Goal: Task Accomplishment & Management: Manage account settings

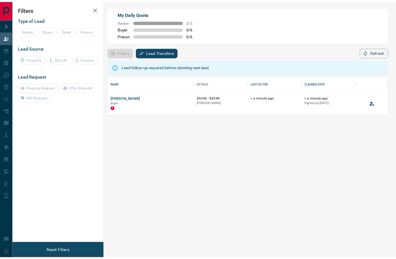
scroll to position [33, 278]
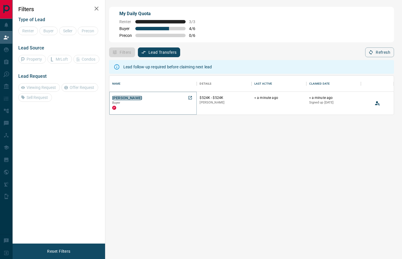
click at [120, 97] on button "[PERSON_NAME]" at bounding box center [127, 97] width 30 height 5
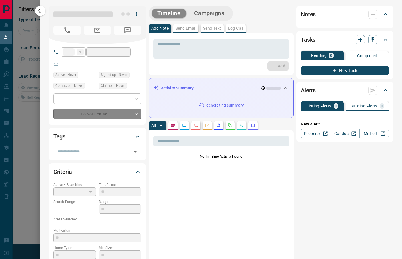
type input "**"
type input "**********"
type input "**"
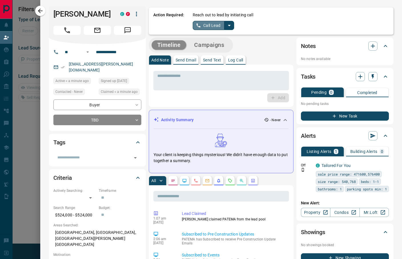
click at [202, 24] on button "Call Lead" at bounding box center [209, 25] width 32 height 9
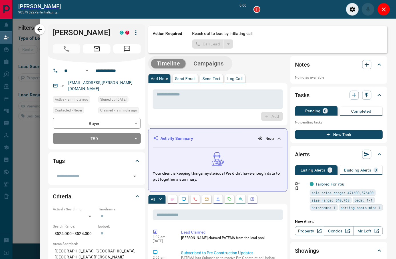
scroll to position [6, 6]
type input "*******"
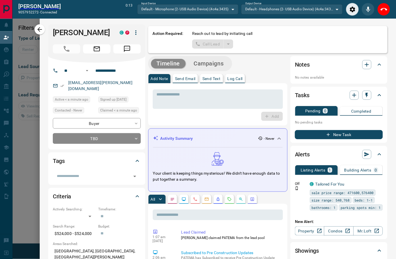
click at [177, 116] on div "Add" at bounding box center [218, 116] width 130 height 9
click at [221, 118] on div "Add" at bounding box center [218, 116] width 130 height 9
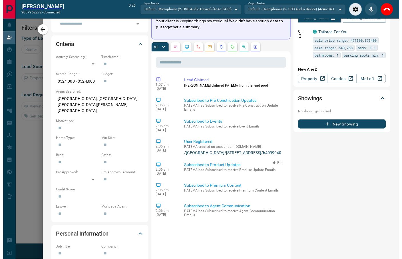
scroll to position [0, 0]
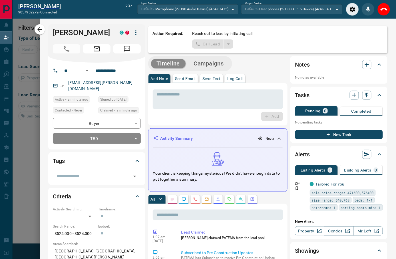
click at [210, 114] on div "Add" at bounding box center [218, 116] width 130 height 9
drag, startPoint x: 175, startPoint y: 119, endPoint x: 213, endPoint y: 94, distance: 45.6
click at [175, 119] on div "Add" at bounding box center [218, 116] width 130 height 9
click at [385, 11] on icon "Close" at bounding box center [384, 9] width 7 height 7
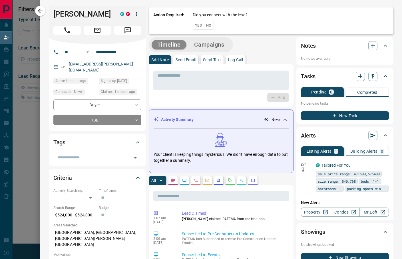
scroll to position [33, 278]
click at [172, 103] on div "* ​ Add" at bounding box center [221, 85] width 145 height 42
click at [202, 25] on button "Yes" at bounding box center [198, 25] width 11 height 9
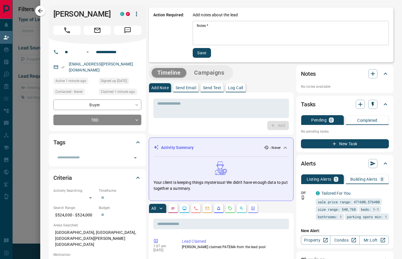
drag, startPoint x: 250, startPoint y: 37, endPoint x: 252, endPoint y: 34, distance: 3.3
click at [251, 36] on textarea "Notes   *" at bounding box center [291, 32] width 188 height 19
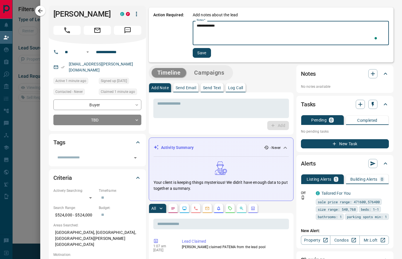
type textarea "**********"
click at [202, 52] on button "Save" at bounding box center [202, 53] width 18 height 10
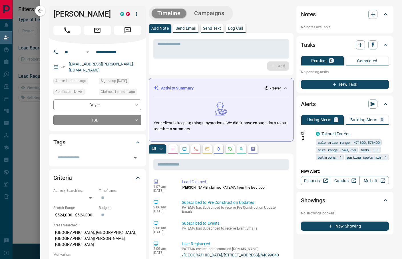
click at [121, 121] on body "**********" at bounding box center [201, 109] width 402 height 218
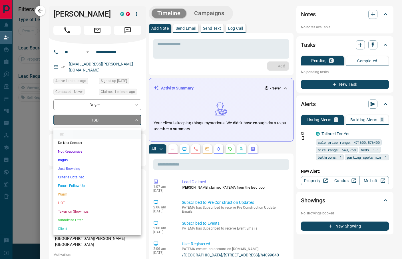
click at [89, 184] on li "Future Follow Up" at bounding box center [97, 185] width 88 height 9
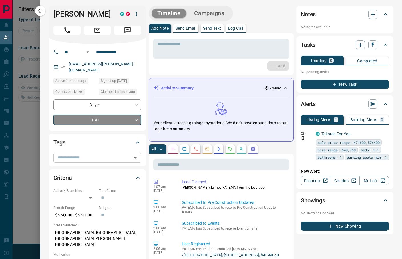
click at [103, 160] on input "text" at bounding box center [92, 157] width 75 height 6
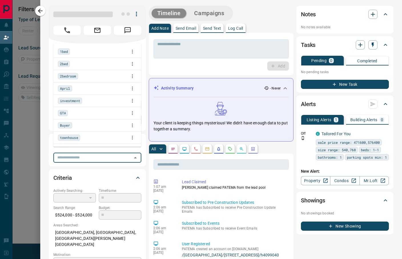
type input "*"
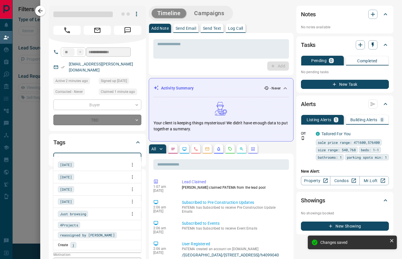
type input "*"
type input "**"
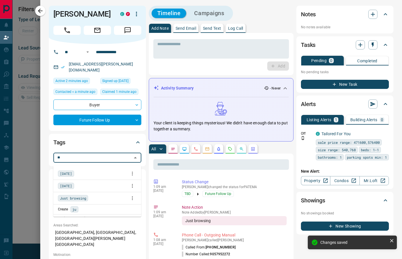
drag, startPoint x: 100, startPoint y: 195, endPoint x: 324, endPoint y: 159, distance: 226.7
click at [100, 196] on div "Just browsing" at bounding box center [97, 198] width 79 height 9
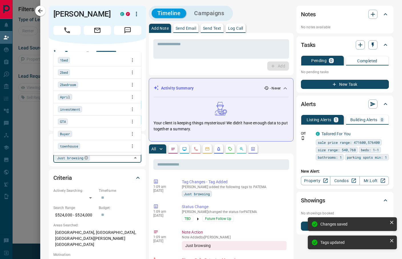
drag, startPoint x: 41, startPoint y: 13, endPoint x: 48, endPoint y: 1, distance: 14.3
click at [41, 13] on icon "button" at bounding box center [40, 10] width 7 height 7
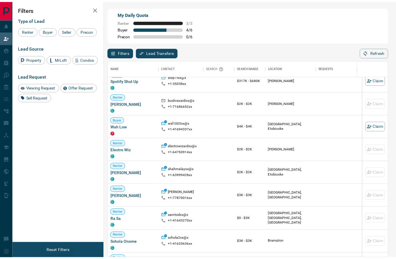
scroll to position [76, 0]
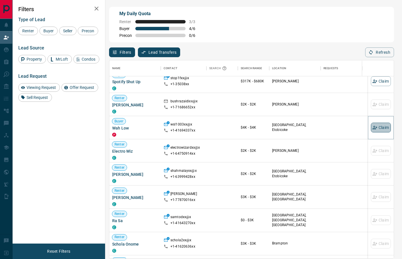
click at [375, 128] on button "Claim" at bounding box center [381, 127] width 20 height 10
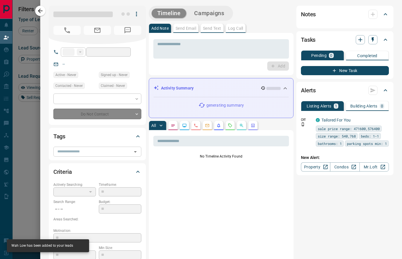
type input "**"
type input "**********"
type input "**"
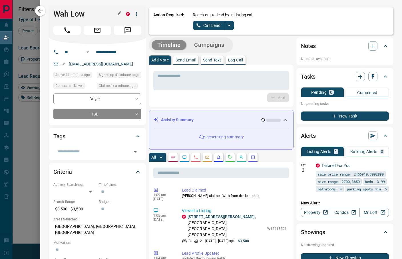
click at [70, 14] on h1 "Wah Low" at bounding box center [85, 13] width 64 height 9
copy div "Wah Low P"
click at [206, 25] on button "Call Lead" at bounding box center [209, 25] width 32 height 9
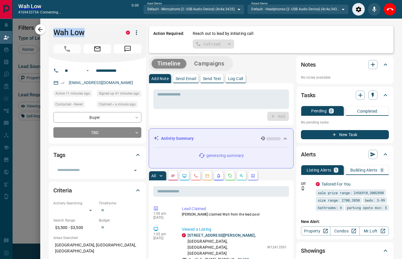
scroll to position [178, 272]
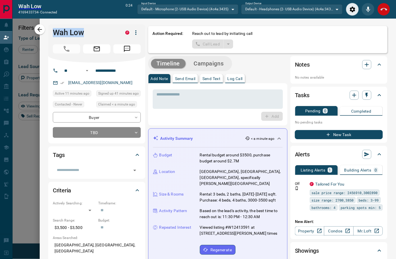
click at [383, 8] on icon "End Call" at bounding box center [384, 9] width 7 height 3
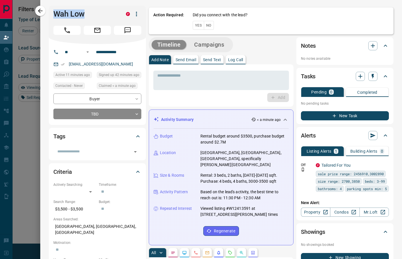
scroll to position [192, 278]
click at [208, 23] on button "No" at bounding box center [209, 25] width 10 height 9
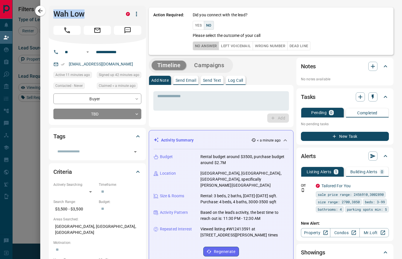
click at [213, 45] on button "No Answer" at bounding box center [206, 45] width 26 height 9
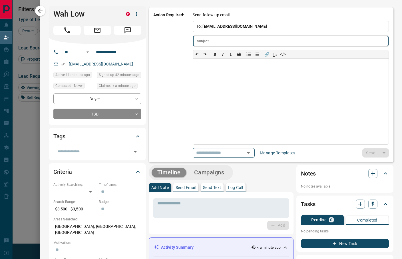
type input "**********"
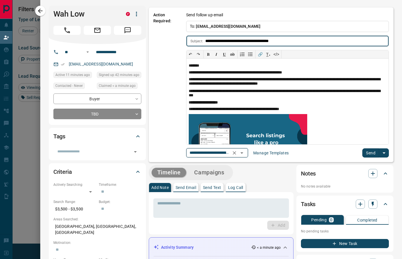
click at [236, 153] on icon "Clear" at bounding box center [234, 152] width 3 height 3
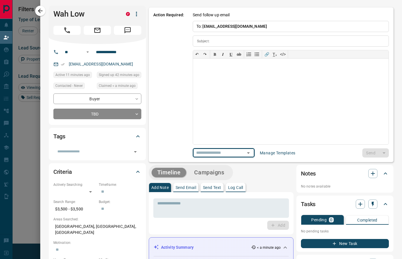
scroll to position [0, 0]
click at [261, 153] on icon "Open" at bounding box center [259, 152] width 7 height 7
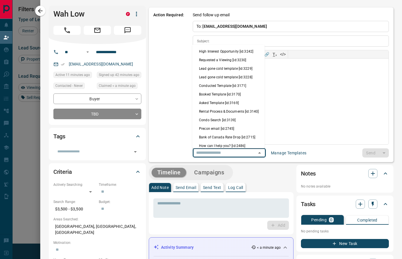
click at [236, 124] on li "Condo Search [id:3139]" at bounding box center [228, 119] width 73 height 9
type input "**********"
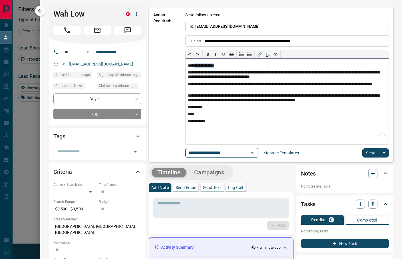
drag, startPoint x: 223, startPoint y: 66, endPoint x: 190, endPoint y: 67, distance: 32.6
click at [190, 67] on p "**********" at bounding box center [287, 65] width 198 height 5
click at [362, 154] on button "Send" at bounding box center [370, 152] width 17 height 9
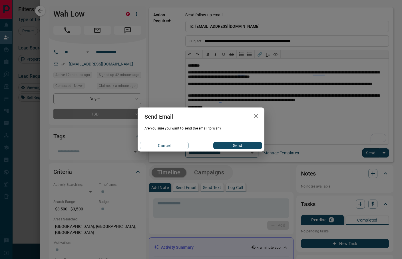
click at [244, 145] on button "Send" at bounding box center [237, 145] width 49 height 7
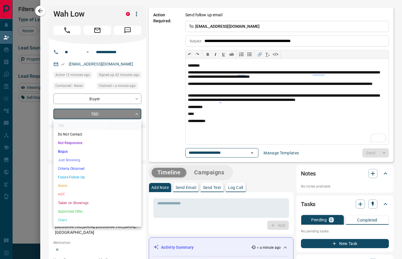
click at [104, 115] on body "Lead Transfers Claim Leads My Leads Tasks Opportunities Deals Campaigns Automat…" at bounding box center [201, 109] width 402 height 218
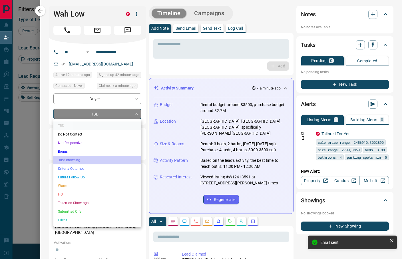
click at [82, 162] on li "Just Browsing" at bounding box center [97, 160] width 88 height 9
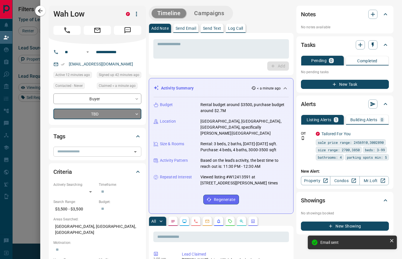
click at [86, 151] on input "text" at bounding box center [92, 151] width 75 height 6
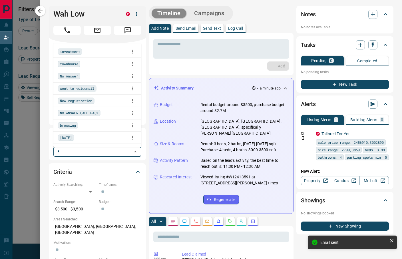
type input "**"
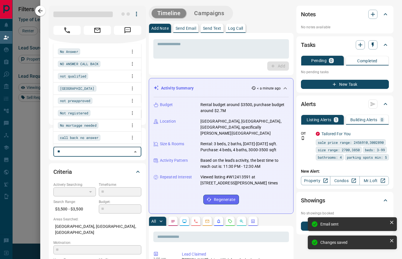
type input "*"
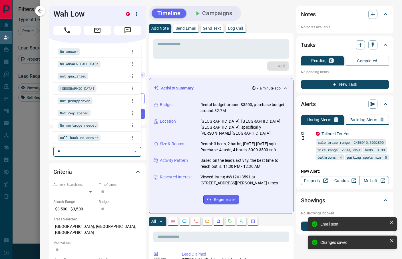
click at [98, 50] on div "No Answer" at bounding box center [97, 51] width 79 height 9
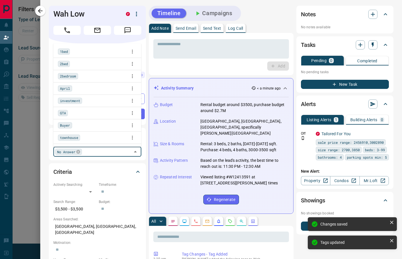
click at [227, 72] on div "* ​ Add" at bounding box center [221, 54] width 145 height 42
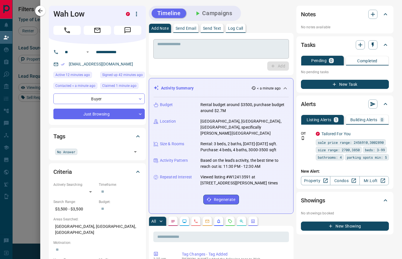
click at [210, 45] on textarea at bounding box center [221, 49] width 128 height 15
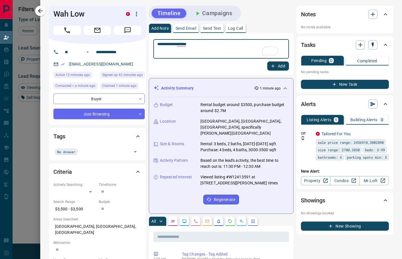
type textarea "**********"
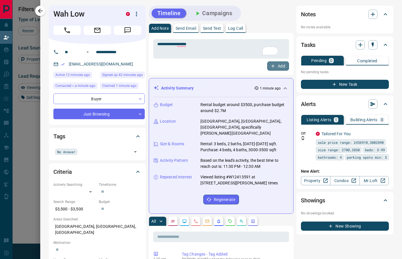
click at [277, 67] on button "Add" at bounding box center [278, 65] width 22 height 9
click at [41, 11] on icon "button" at bounding box center [40, 11] width 5 height 5
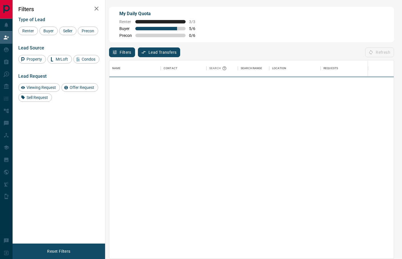
scroll to position [192, 278]
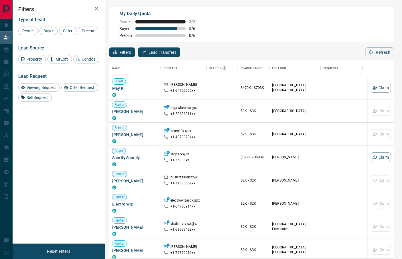
drag, startPoint x: 59, startPoint y: 163, endPoint x: 204, endPoint y: 126, distance: 149.2
click at [59, 163] on div "Filters Type of Lead Renter Buyer Seller Precon Lead Source Property MrLoft Con…" at bounding box center [59, 121] width 93 height 243
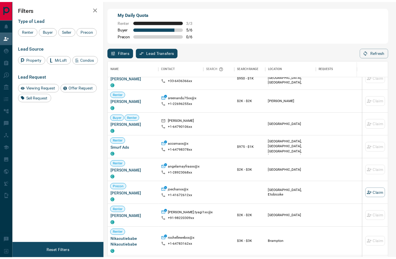
scroll to position [1165, 0]
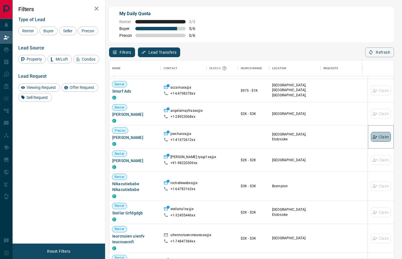
click at [377, 136] on button "Claim" at bounding box center [381, 137] width 20 height 10
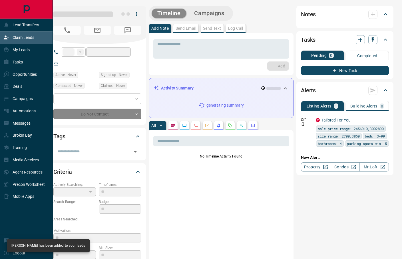
type input "**"
type input "**********"
type input "**"
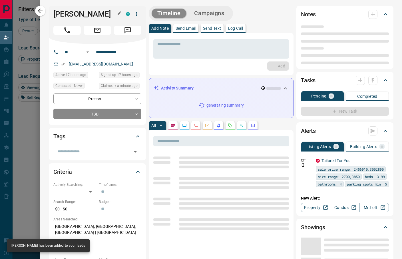
click at [82, 13] on h1 "[PERSON_NAME]" at bounding box center [85, 13] width 64 height 9
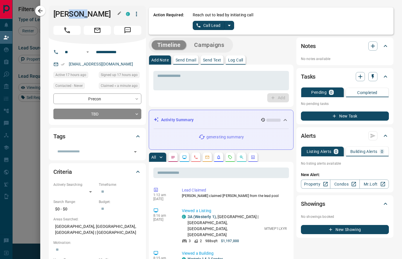
click at [82, 13] on h1 "[PERSON_NAME]" at bounding box center [85, 13] width 64 height 9
copy div "Joe Chan C"
click at [211, 25] on button "Call Lead" at bounding box center [209, 25] width 32 height 9
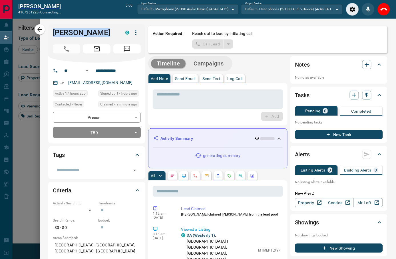
scroll to position [178, 272]
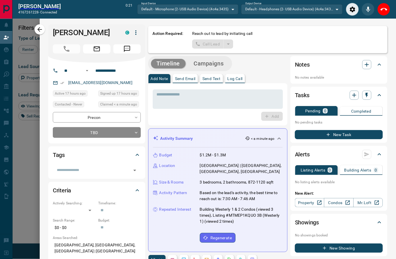
click at [185, 116] on div "Add" at bounding box center [218, 116] width 130 height 9
click at [179, 118] on div "Add" at bounding box center [218, 116] width 130 height 9
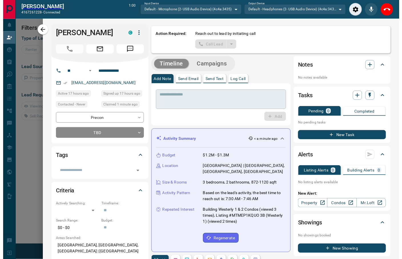
scroll to position [33, 272]
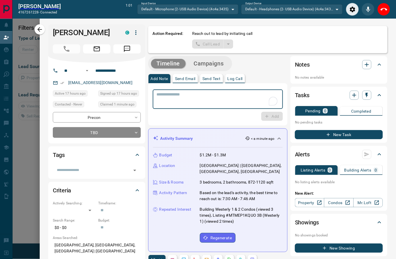
click at [207, 99] on textarea "To enrich screen reader interactions, please activate Accessibility in Grammarl…" at bounding box center [218, 99] width 122 height 15
click at [208, 95] on textarea "To enrich screen reader interactions, please activate Accessibility in Grammarl…" at bounding box center [218, 99] width 122 height 15
type textarea "**********"
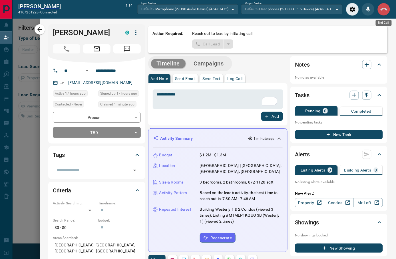
click at [383, 8] on icon "End Call" at bounding box center [384, 9] width 7 height 3
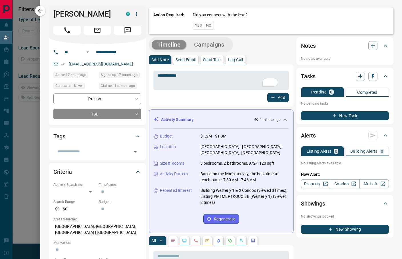
scroll to position [33, 278]
drag, startPoint x: 183, startPoint y: 100, endPoint x: 228, endPoint y: 61, distance: 59.1
click at [184, 99] on div "Add" at bounding box center [221, 97] width 136 height 9
click at [198, 27] on button "Yes" at bounding box center [198, 25] width 11 height 9
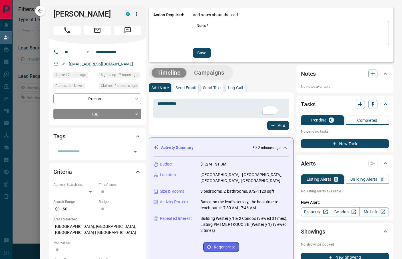
click at [234, 43] on textarea "Notes   *" at bounding box center [291, 32] width 188 height 19
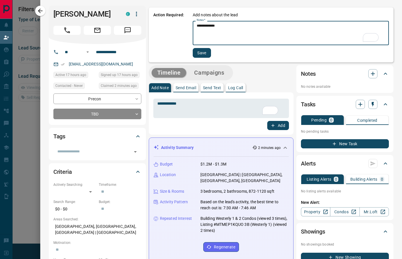
type textarea "**********"
click at [204, 53] on button "Save" at bounding box center [202, 53] width 18 height 10
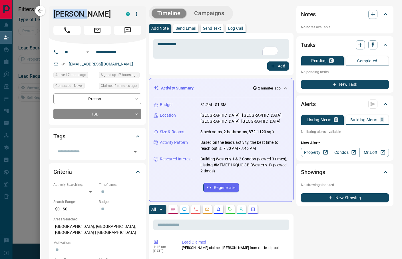
drag, startPoint x: 89, startPoint y: 14, endPoint x: 49, endPoint y: 14, distance: 39.7
click at [49, 14] on div "Joe Chan C" at bounding box center [97, 25] width 97 height 38
copy h1 "[PERSON_NAME]"
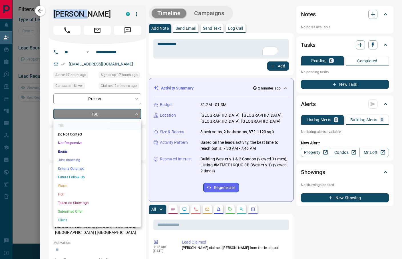
click at [111, 114] on body "**********" at bounding box center [201, 109] width 402 height 218
click at [83, 177] on li "Future Follow Up" at bounding box center [97, 177] width 88 height 9
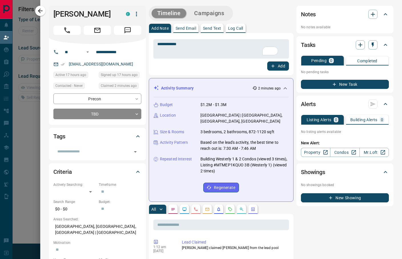
click at [89, 146] on div "​" at bounding box center [97, 149] width 88 height 13
click at [87, 148] on div "​" at bounding box center [97, 151] width 88 height 10
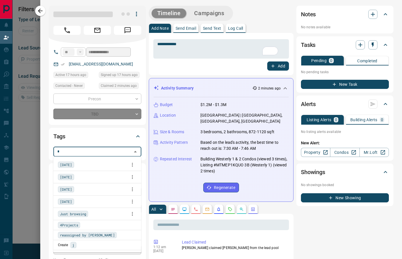
type input "**"
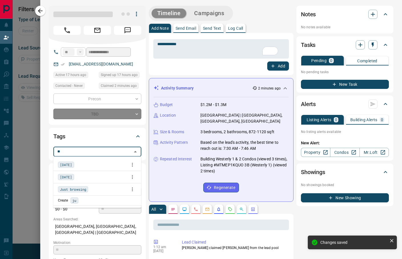
type input "*"
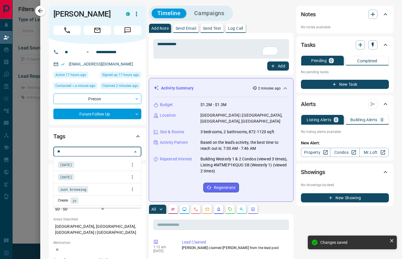
click at [89, 187] on div "Just browsing" at bounding box center [97, 189] width 79 height 9
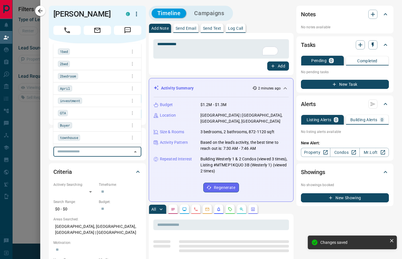
click at [198, 69] on div "Add" at bounding box center [221, 65] width 136 height 9
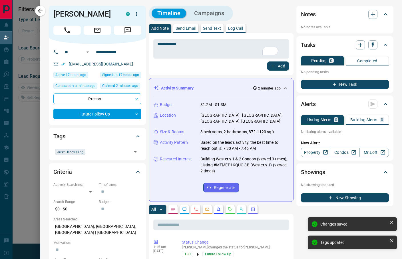
click at [274, 66] on button "Add" at bounding box center [278, 65] width 22 height 9
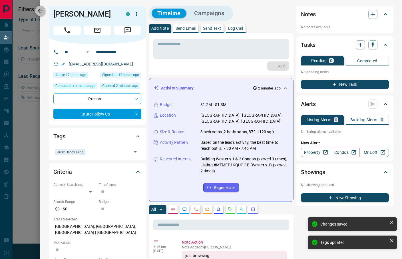
click at [39, 9] on icon "button" at bounding box center [40, 10] width 7 height 7
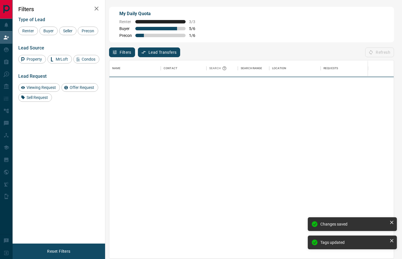
scroll to position [192, 278]
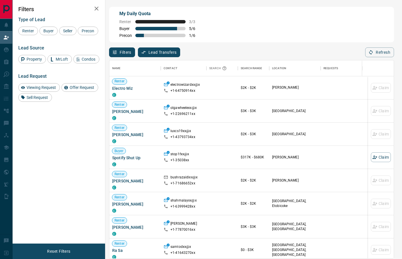
click at [297, 21] on div "My Daily Quota Renter 3 / 3 Buyer 5 / 6 Precon 1 / 6" at bounding box center [251, 24] width 285 height 35
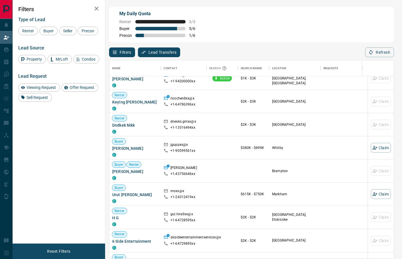
scroll to position [570, 0]
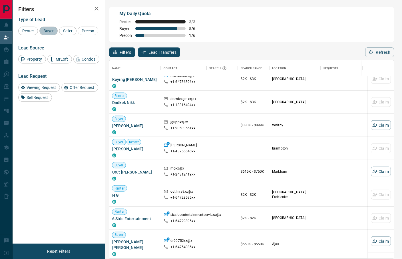
click at [51, 31] on span "Buyer" at bounding box center [48, 31] width 14 height 5
click at [68, 31] on span "Seller" at bounding box center [67, 31] width 13 height 5
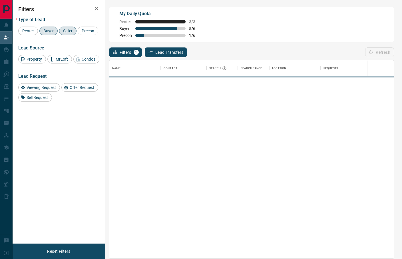
scroll to position [0, 0]
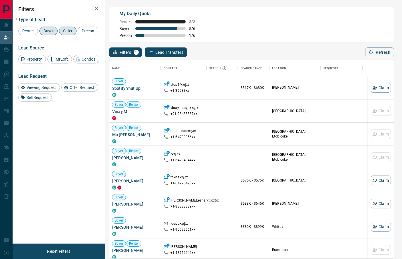
drag, startPoint x: 74, startPoint y: 166, endPoint x: 90, endPoint y: 154, distance: 19.8
click at [74, 166] on div "Filters Type of Lead Renter Buyer Seller Precon Lead Source Property MrLoft Con…" at bounding box center [59, 121] width 93 height 243
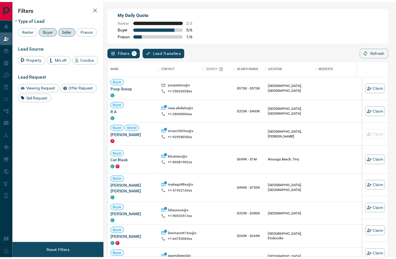
scroll to position [616, 0]
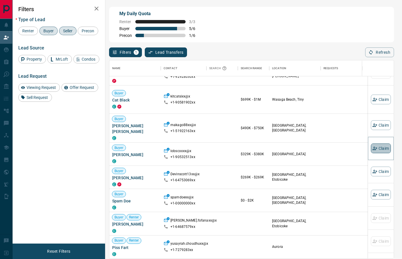
click at [372, 150] on button "Claim" at bounding box center [381, 148] width 20 height 10
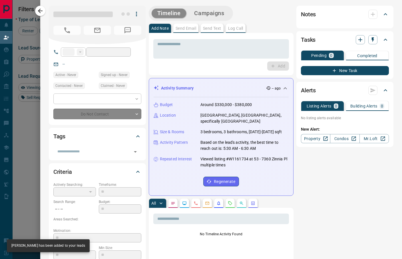
type input "**"
type input "**********"
type input "**"
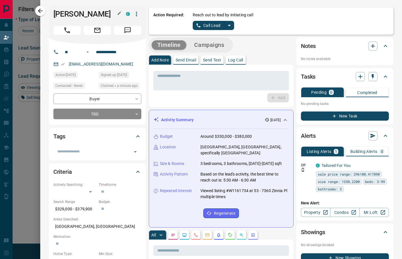
click at [77, 13] on h1 "[PERSON_NAME]" at bounding box center [85, 13] width 64 height 9
copy div "Yanna Marie C"
click at [204, 27] on button "Call Lead" at bounding box center [209, 25] width 32 height 9
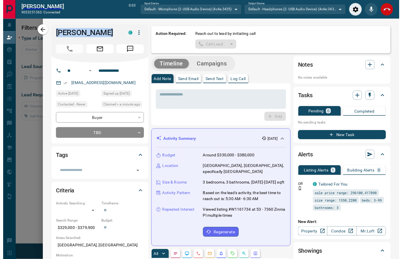
scroll to position [33, 272]
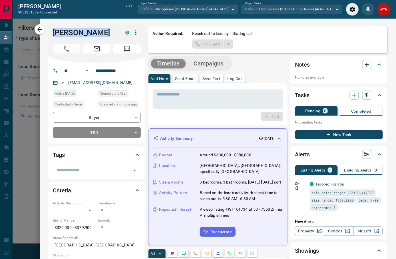
click at [385, 9] on icon "End Call" at bounding box center [384, 9] width 7 height 7
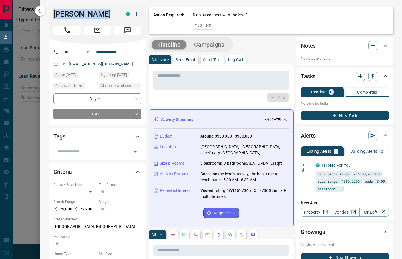
scroll to position [33, 278]
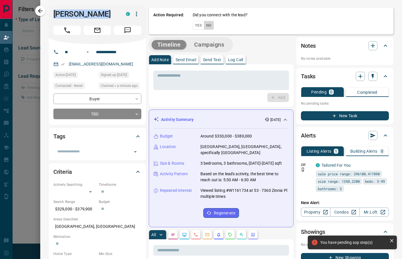
click at [210, 27] on button "No" at bounding box center [209, 25] width 10 height 9
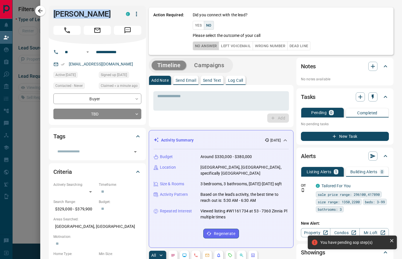
click at [213, 45] on button "No Answer" at bounding box center [206, 45] width 26 height 9
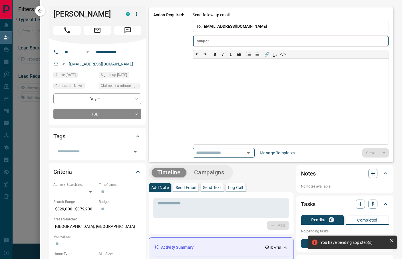
type input "**********"
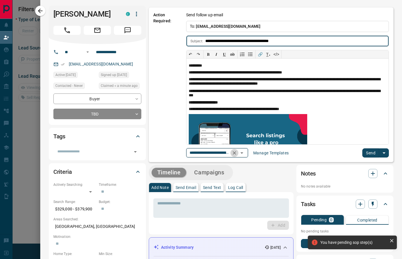
click at [237, 152] on icon "Clear" at bounding box center [235, 153] width 6 height 6
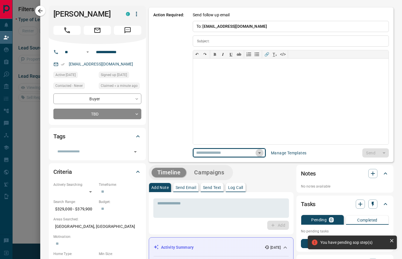
click at [259, 154] on icon "Open" at bounding box center [259, 152] width 7 height 7
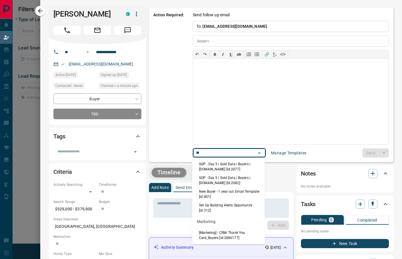
type input "**"
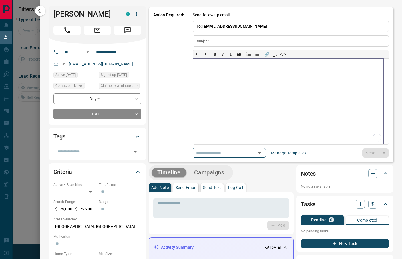
click at [244, 87] on div "To enrich screen reader interactions, please activate Accessibility in Grammarl…" at bounding box center [288, 102] width 190 height 86
click at [261, 153] on icon "Open" at bounding box center [259, 152] width 7 height 7
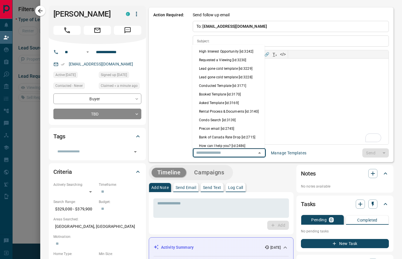
click at [221, 124] on li "Condo Search [id:3139]" at bounding box center [228, 119] width 73 height 9
type input "**********"
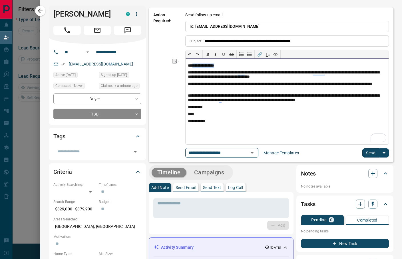
drag, startPoint x: 218, startPoint y: 65, endPoint x: 189, endPoint y: 66, distance: 29.4
click at [189, 66] on p "**********" at bounding box center [287, 65] width 198 height 5
click at [362, 155] on button "Send" at bounding box center [370, 152] width 17 height 9
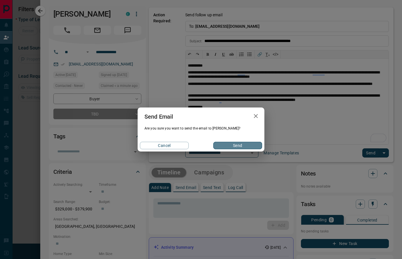
click at [240, 144] on button "Send" at bounding box center [237, 145] width 49 height 7
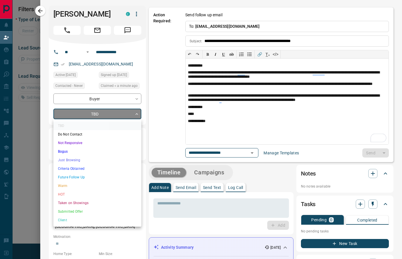
click at [119, 113] on body "**********" at bounding box center [201, 109] width 402 height 218
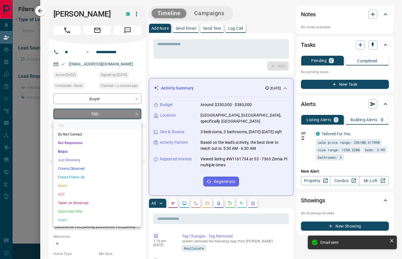
click at [98, 158] on li "Just Browsing" at bounding box center [97, 160] width 88 height 9
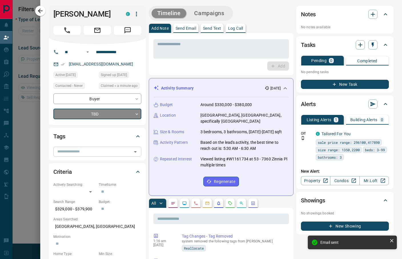
click at [97, 152] on input "text" at bounding box center [92, 151] width 75 height 6
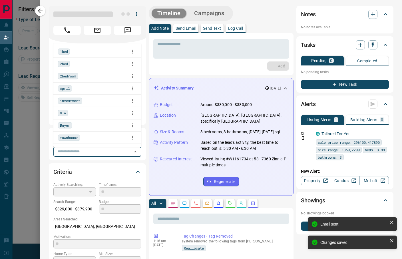
type input "*"
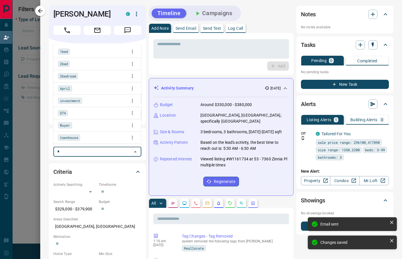
type input "**"
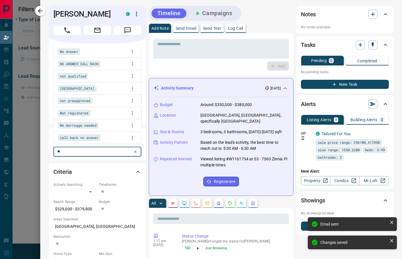
click at [84, 51] on div "No Answer" at bounding box center [97, 51] width 79 height 9
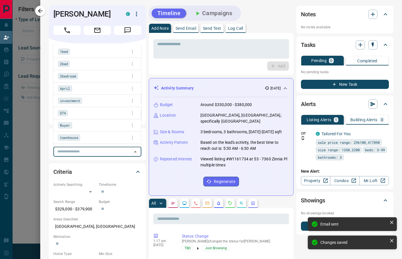
click at [225, 75] on div "* ​ Add" at bounding box center [221, 54] width 145 height 42
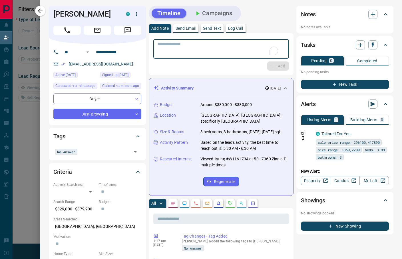
click at [215, 51] on textarea "To enrich screen reader interactions, please activate Accessibility in Grammarl…" at bounding box center [221, 49] width 128 height 15
type textarea "**********"
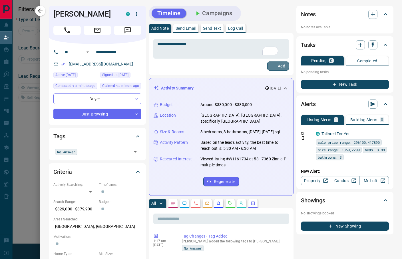
click at [275, 68] on button "Add" at bounding box center [278, 65] width 22 height 9
click at [42, 10] on icon "button" at bounding box center [40, 10] width 7 height 7
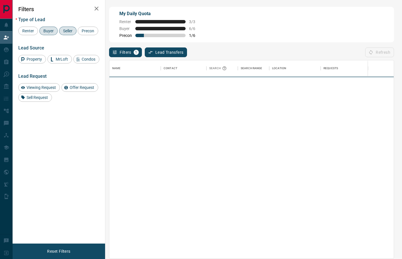
scroll to position [192, 278]
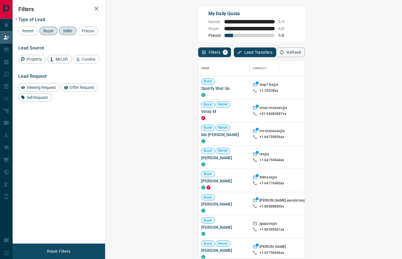
scroll to position [192, 278]
click at [274, 23] on div "My Daily Quota Renter 3 / 3 Buyer 6 / 6 Precon 1 / 6" at bounding box center [251, 24] width 107 height 35
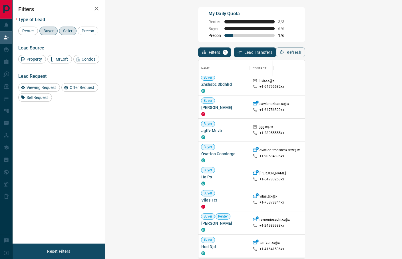
scroll to position [356, 0]
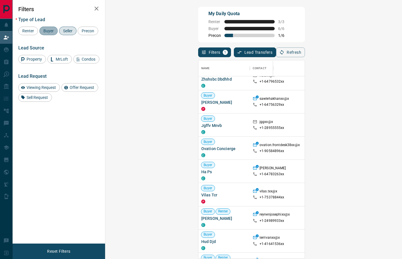
click at [49, 29] on span "Buyer" at bounding box center [48, 31] width 14 height 5
click at [67, 34] on div "Seller" at bounding box center [67, 31] width 17 height 9
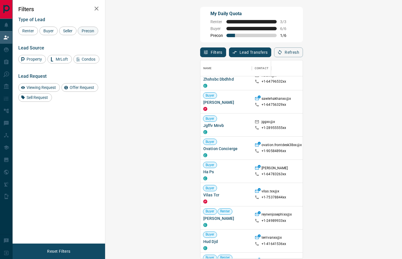
click at [80, 33] on span "Precon" at bounding box center [88, 31] width 17 height 5
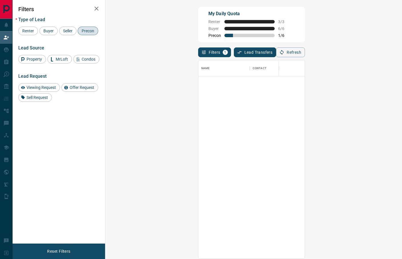
scroll to position [192, 278]
click at [97, 7] on icon "button" at bounding box center [96, 8] width 7 height 7
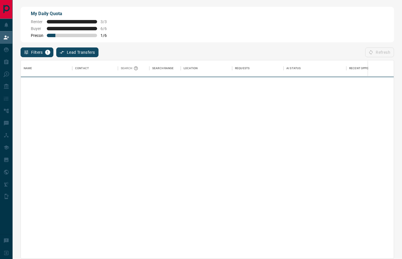
scroll to position [192, 367]
click at [179, 24] on div "My Daily Quota Renter 3 / 3 Buyer 6 / 6 Precon 1 / 6" at bounding box center [207, 24] width 373 height 35
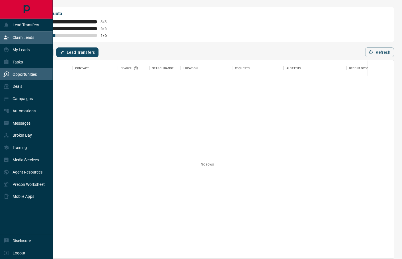
click at [29, 76] on p "Opportunities" at bounding box center [25, 74] width 24 height 5
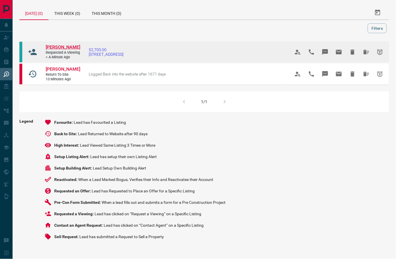
click at [58, 47] on span "[PERSON_NAME]" at bounding box center [63, 46] width 35 height 5
click at [366, 53] on icon "Hide All from Moaiz Ahmed" at bounding box center [366, 52] width 6 height 5
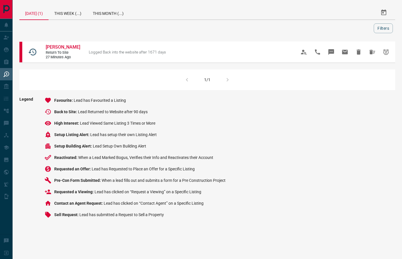
click at [106, 85] on div "1/1" at bounding box center [207, 79] width 376 height 21
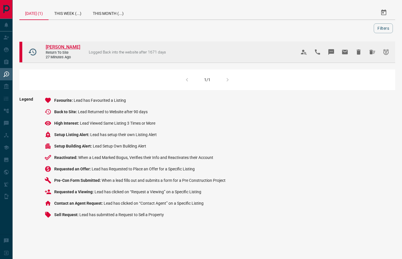
click at [59, 48] on span "[PERSON_NAME]" at bounding box center [63, 46] width 35 height 5
click at [371, 53] on icon "Hide All from PATEMA PALMER" at bounding box center [372, 52] width 7 height 7
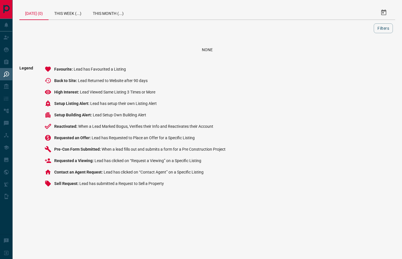
drag, startPoint x: 58, startPoint y: 238, endPoint x: 183, endPoint y: 30, distance: 242.0
click at [59, 237] on html "Lead Transfers Claim Leads My Leads Tasks Opportunities Deals Campaigns Automat…" at bounding box center [201, 129] width 402 height 259
drag, startPoint x: 73, startPoint y: 14, endPoint x: 80, endPoint y: 1, distance: 14.8
click at [73, 13] on div "This Week (...)" at bounding box center [68, 13] width 39 height 14
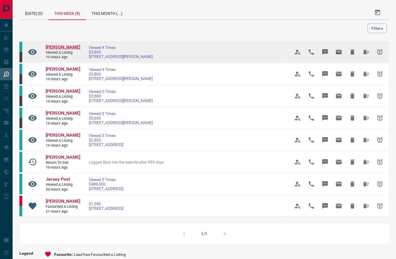
click at [58, 46] on span "[PERSON_NAME]" at bounding box center [63, 46] width 35 height 5
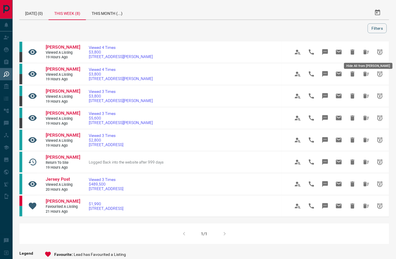
click at [367, 50] on icon "Hide All from Connor Cherrie" at bounding box center [366, 52] width 6 height 5
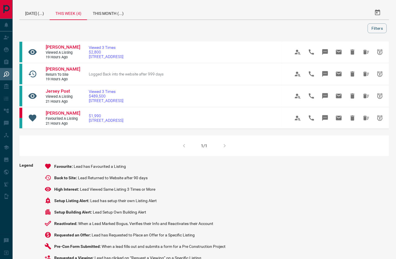
click at [147, 29] on div at bounding box center [195, 28] width 346 height 10
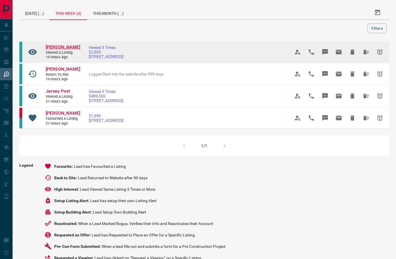
click at [64, 47] on span "[PERSON_NAME]" at bounding box center [63, 46] width 35 height 5
click at [369, 50] on icon "Hide All from Phong Truong" at bounding box center [366, 52] width 7 height 7
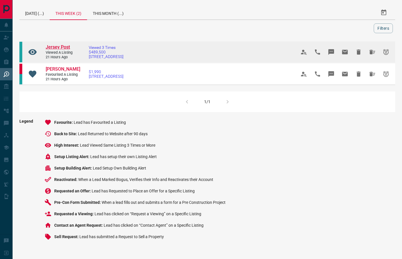
click at [63, 48] on span "Jersey Post" at bounding box center [58, 46] width 24 height 5
click at [371, 53] on icon "Hide All from Jersey Post" at bounding box center [372, 52] width 6 height 5
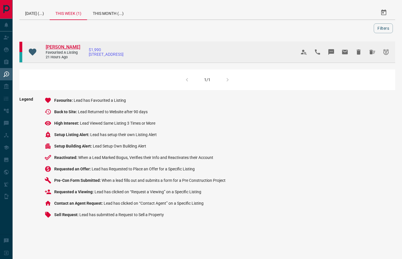
click at [63, 47] on span "[PERSON_NAME]" at bounding box center [63, 46] width 35 height 5
click at [371, 52] on icon "Hide All from Sang Hyun Lee" at bounding box center [372, 52] width 6 height 5
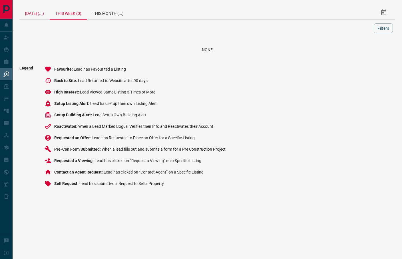
click at [38, 12] on div "[DATE] (...)" at bounding box center [34, 13] width 30 height 14
click at [106, 11] on div "This Month (...)" at bounding box center [107, 13] width 42 height 14
click at [35, 12] on div "[DATE] (0)" at bounding box center [33, 13] width 29 height 14
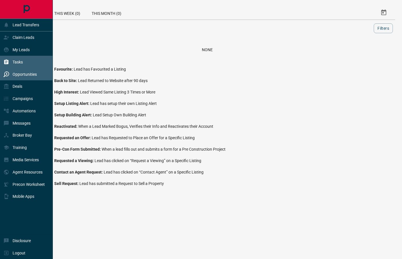
click at [17, 64] on p "Tasks" at bounding box center [18, 62] width 10 height 5
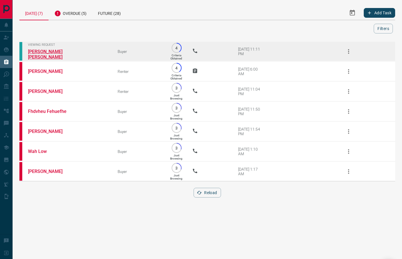
click at [61, 53] on link "[PERSON_NAME] [PERSON_NAME]" at bounding box center [49, 54] width 43 height 11
click at [48, 43] on span "Viewing Request" at bounding box center [68, 45] width 81 height 4
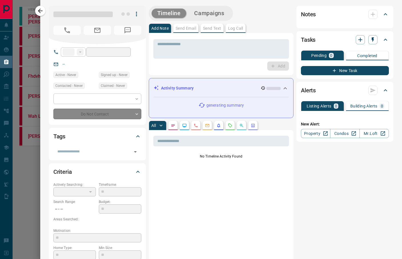
type input "**"
type input "**********"
type input "*"
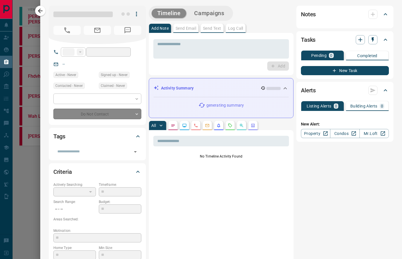
type input "**********"
type input "*********"
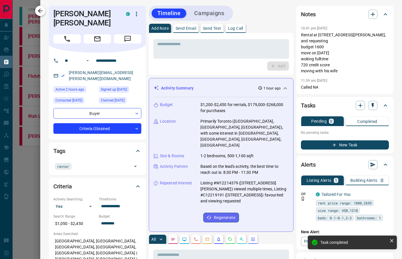
click at [42, 9] on icon "button" at bounding box center [40, 10] width 7 height 7
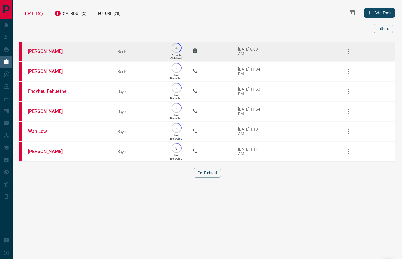
click at [35, 51] on link "[PERSON_NAME]" at bounding box center [49, 51] width 43 height 5
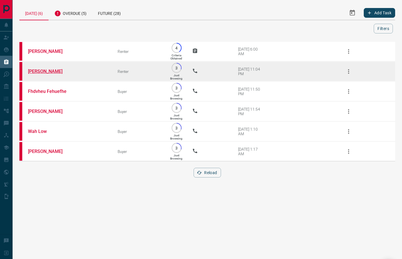
click at [49, 71] on link "[PERSON_NAME]" at bounding box center [49, 71] width 43 height 5
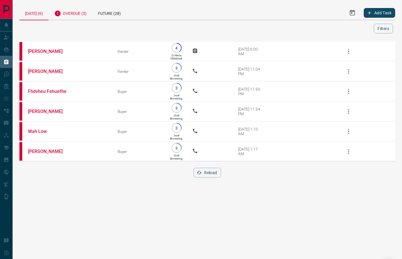
click at [79, 13] on div "Overdue (5)" at bounding box center [71, 13] width 44 height 14
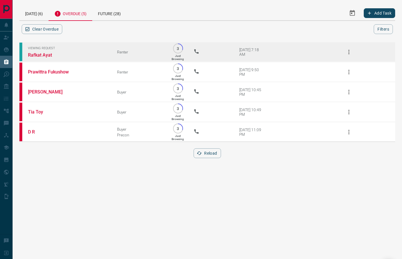
click at [48, 48] on span "Viewing Request" at bounding box center [68, 48] width 81 height 4
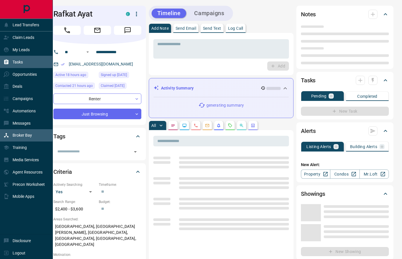
type input "**"
type input "**********"
type input "*"
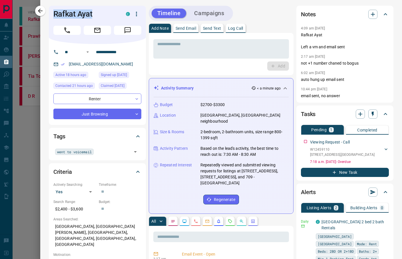
drag, startPoint x: 104, startPoint y: 14, endPoint x: 50, endPoint y: 18, distance: 54.1
click at [50, 18] on div "Rafkat Ayat C" at bounding box center [97, 25] width 97 height 38
copy h1 "Rafkat Ayat"
click at [73, 31] on button "Call" at bounding box center [66, 30] width 27 height 9
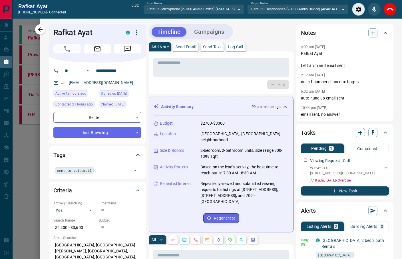
click at [186, 81] on div "Add" at bounding box center [221, 84] width 136 height 9
click at [392, 7] on icon "End Call" at bounding box center [390, 9] width 7 height 7
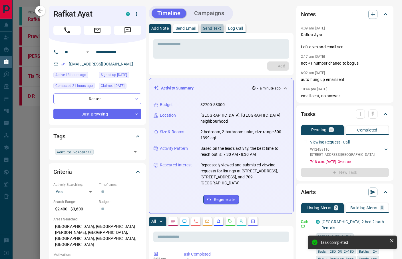
click at [215, 28] on p "Send Text" at bounding box center [212, 28] width 18 height 4
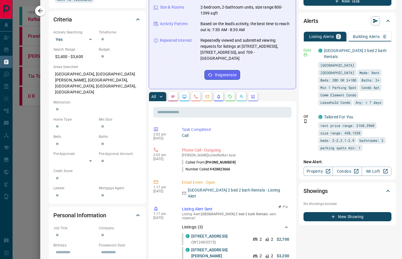
scroll to position [114, 0]
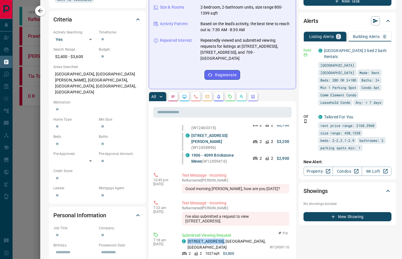
drag, startPoint x: 232, startPoint y: 217, endPoint x: 182, endPoint y: 215, distance: 50.3
click at [182, 238] on div "C [STREET_ADDRESS]" at bounding box center [224, 244] width 85 height 12
copy p "[STREET_ADDRESS] ,"
click at [262, 200] on p "Text Message - Incoming" at bounding box center [235, 203] width 107 height 6
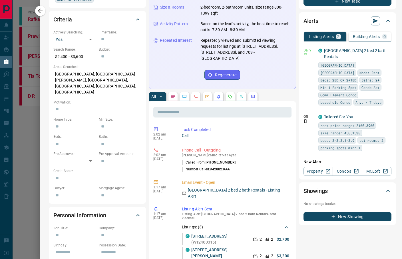
scroll to position [0, 0]
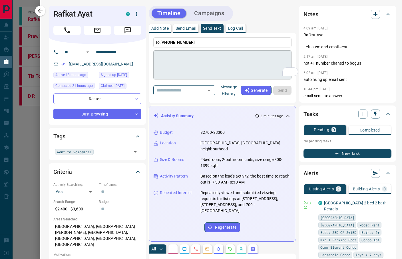
click at [199, 57] on textarea "To enrich screen reader interactions, please activate Accessibility in Grammarl…" at bounding box center [222, 65] width 130 height 24
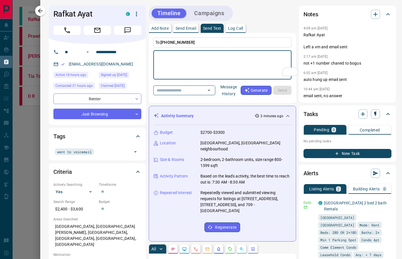
paste textarea "**********"
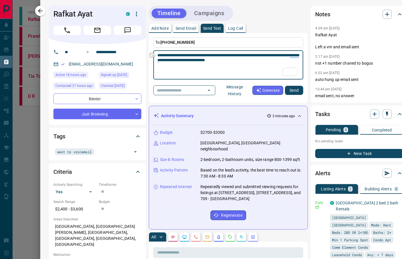
drag, startPoint x: 204, startPoint y: 60, endPoint x: 262, endPoint y: 61, distance: 57.7
click at [262, 61] on textarea "**********" at bounding box center [228, 65] width 142 height 24
type textarea "**********"
click at [298, 89] on button "Send" at bounding box center [294, 90] width 18 height 9
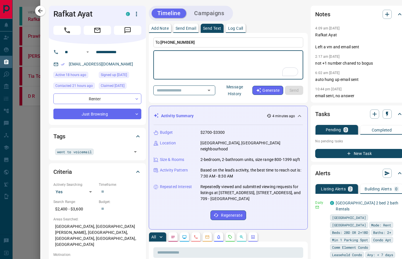
click at [193, 61] on textarea "To enrich screen reader interactions, please activate Accessibility in Grammarl…" at bounding box center [228, 65] width 142 height 24
paste textarea "**********"
type textarea "**********"
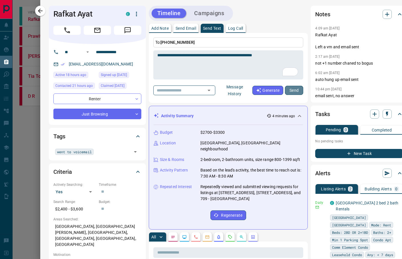
click at [294, 90] on button "Send" at bounding box center [294, 90] width 18 height 9
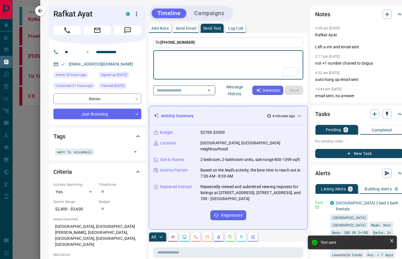
click at [193, 64] on textarea "To enrich screen reader interactions, please activate Accessibility in Grammarl…" at bounding box center [228, 65] width 142 height 24
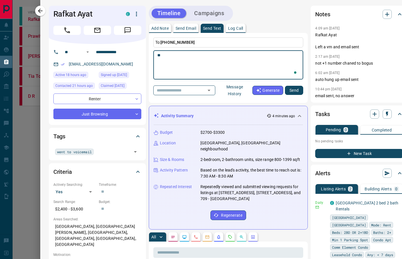
type textarea "*"
click at [213, 66] on textarea "To enrich screen reader interactions, please activate Accessibility in Grammarl…" at bounding box center [228, 65] width 142 height 24
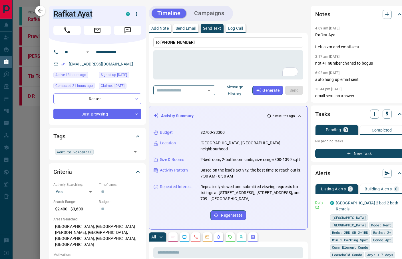
drag, startPoint x: 99, startPoint y: 14, endPoint x: 247, endPoint y: 103, distance: 173.1
copy h1 "Rafkat Ayat"
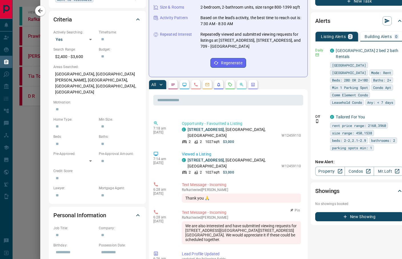
scroll to position [357, 0]
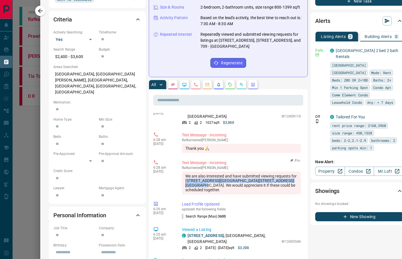
drag, startPoint x: 208, startPoint y: 199, endPoint x: 218, endPoint y: 201, distance: 10.2
click at [218, 194] on div "We are also interested and have submitted viewing requests for [STREET_ADDRESS]…" at bounding box center [241, 182] width 119 height 23
copy div "[STREET_ADDRESS][GEOGRAPHIC_DATA][STREET_ADDRESS][GEOGRAPHIC_DATA]."
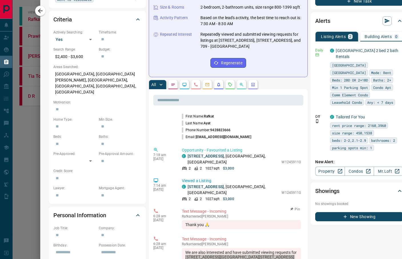
scroll to position [204, 0]
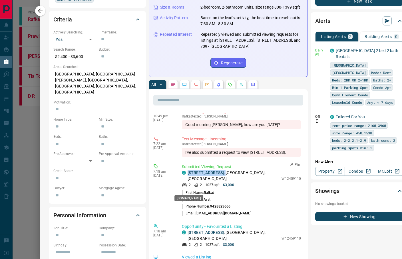
drag, startPoint x: 234, startPoint y: 190, endPoint x: 185, endPoint y: 188, distance: 48.9
click at [185, 182] on div "C [STREET_ADDRESS]" at bounding box center [230, 176] width 97 height 12
copy p "[STREET_ADDRESS] ,"
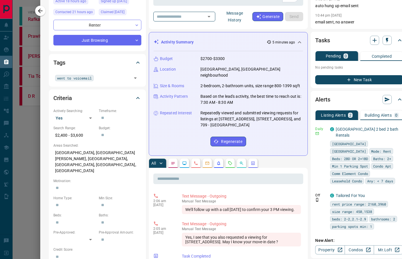
scroll to position [0, 0]
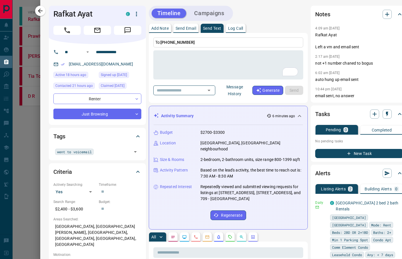
drag, startPoint x: 40, startPoint y: 11, endPoint x: 60, endPoint y: 23, distance: 23.2
click at [40, 11] on icon "button" at bounding box center [40, 10] width 7 height 7
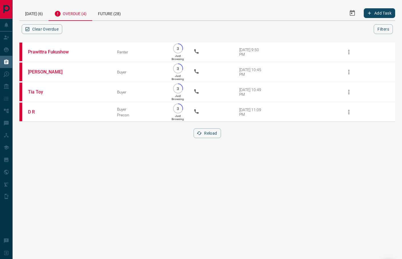
click at [76, 16] on div "Overdue (4)" at bounding box center [71, 13] width 44 height 15
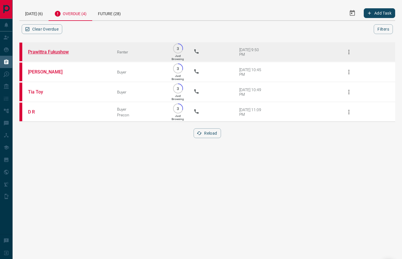
click at [53, 52] on link "Prawittra Fukushow" at bounding box center [49, 51] width 43 height 5
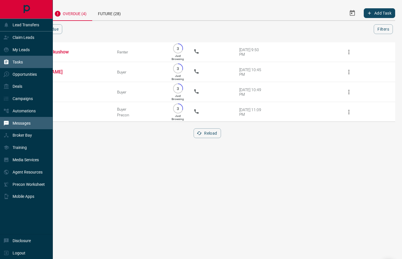
click at [27, 122] on p "Messages" at bounding box center [22, 123] width 18 height 5
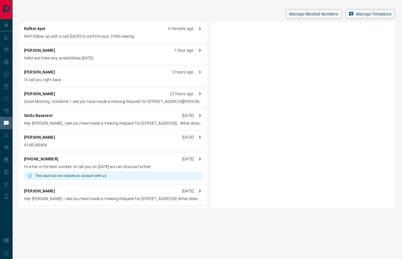
click at [127, 55] on p "hello! are there any availabilities [DATE]" at bounding box center [113, 58] width 179 height 6
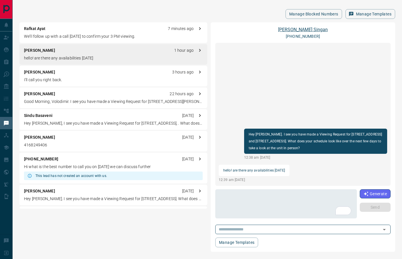
click at [297, 27] on link "[PERSON_NAME]" at bounding box center [303, 29] width 50 height 5
click at [73, 78] on p "I'll call you right back." at bounding box center [113, 80] width 179 height 6
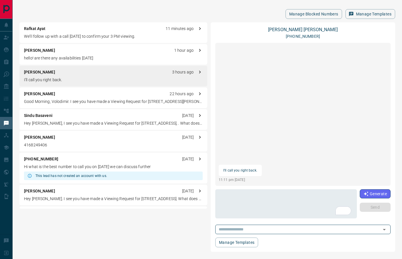
click at [82, 100] on p "Good Morning, Volodimir. I see you have made a Viewing Request for [STREET_ADDR…" at bounding box center [113, 101] width 179 height 6
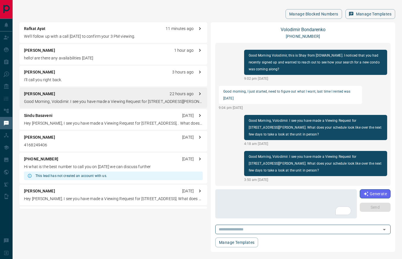
click at [91, 120] on p "Hey [PERSON_NAME], I see you have made a Viewing Request for [STREET_ADDRESS], …" at bounding box center [113, 123] width 179 height 6
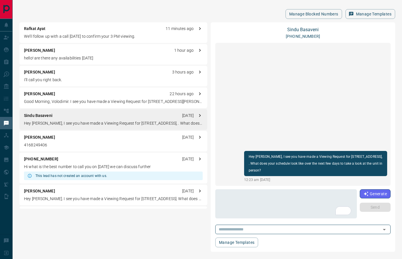
click at [100, 146] on p "4168249406" at bounding box center [113, 145] width 179 height 6
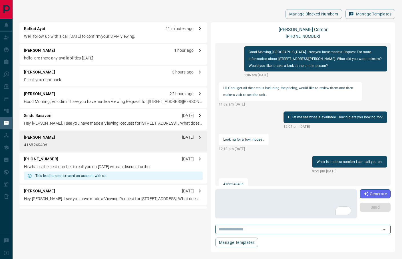
click at [92, 37] on p "We’ll follow up with a call [DATE] to confirm your 3 PM viewing." at bounding box center [113, 36] width 179 height 6
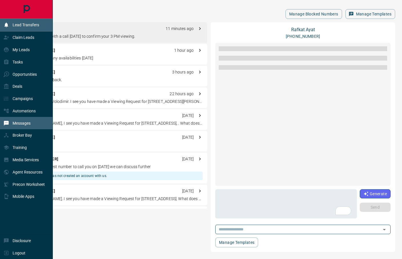
scroll to position [94, 0]
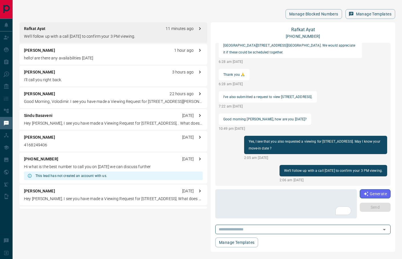
click at [147, 6] on div "Manage Blocked Numbers Manage Templates Rafkat Ayat 11 minutes ago We’ll follow…" at bounding box center [207, 128] width 389 height 257
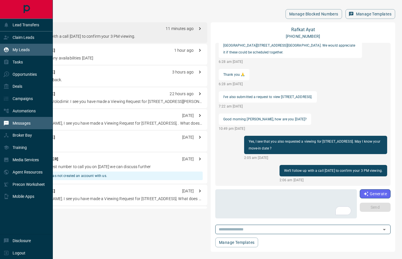
click at [27, 49] on p "My Leads" at bounding box center [21, 49] width 17 height 5
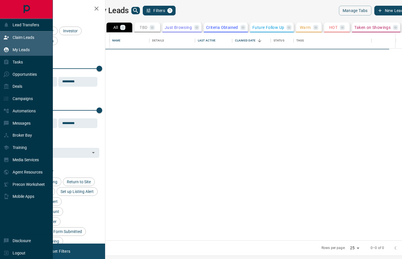
scroll to position [202, 288]
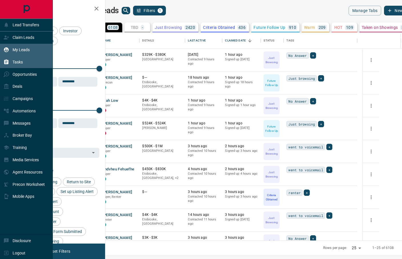
click at [25, 61] on div "Tasks" at bounding box center [26, 62] width 53 height 12
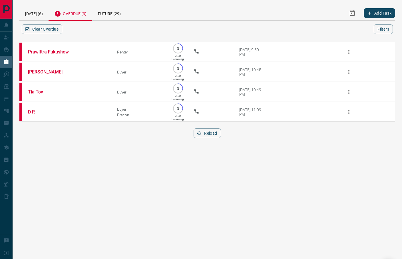
click at [170, 154] on html "Lead Transfers Claim Leads My Leads Tasks Opportunities Deals Campaigns Automat…" at bounding box center [201, 129] width 402 height 259
click at [77, 13] on div "Overdue (3)" at bounding box center [71, 13] width 44 height 15
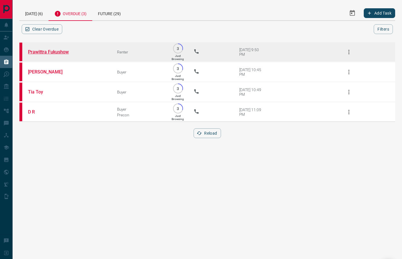
click at [58, 52] on link "Prawittra Fukushow" at bounding box center [49, 51] width 43 height 5
